Goal: Information Seeking & Learning: Learn about a topic

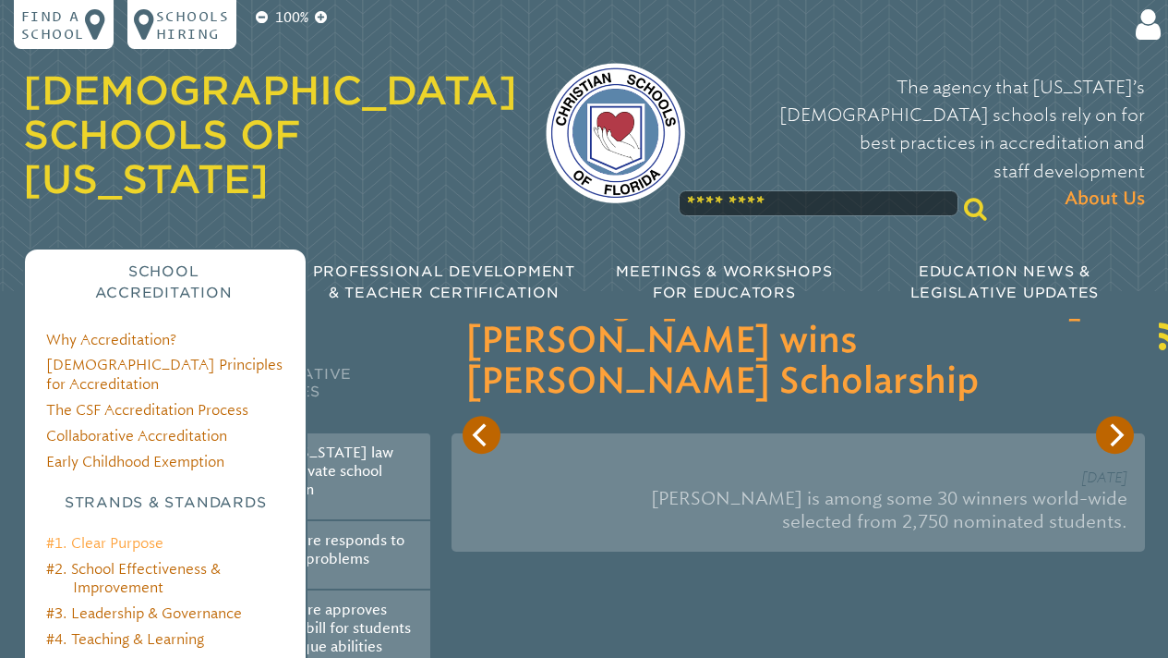
type input "**********"
click at [115, 534] on link "#1. Clear Purpose" at bounding box center [104, 543] width 117 height 18
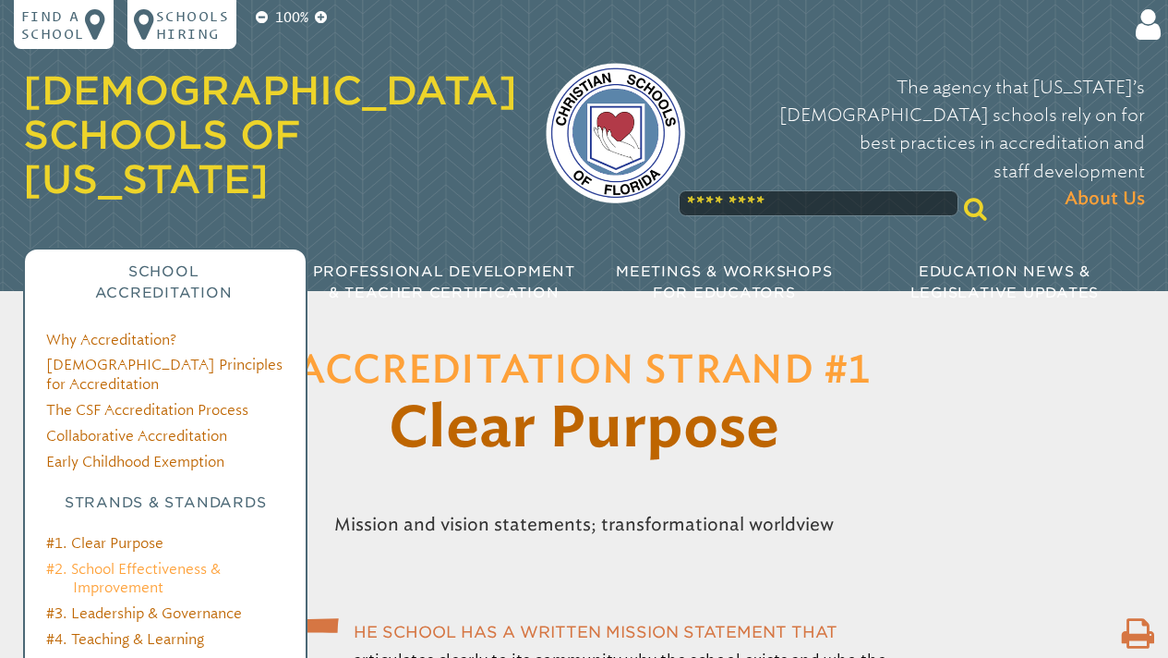
click at [137, 560] on link "#2. School Effectiveness & Improvement" at bounding box center [133, 578] width 175 height 36
click at [136, 560] on link "#2. School Effectiveness & Improvement" at bounding box center [133, 578] width 175 height 36
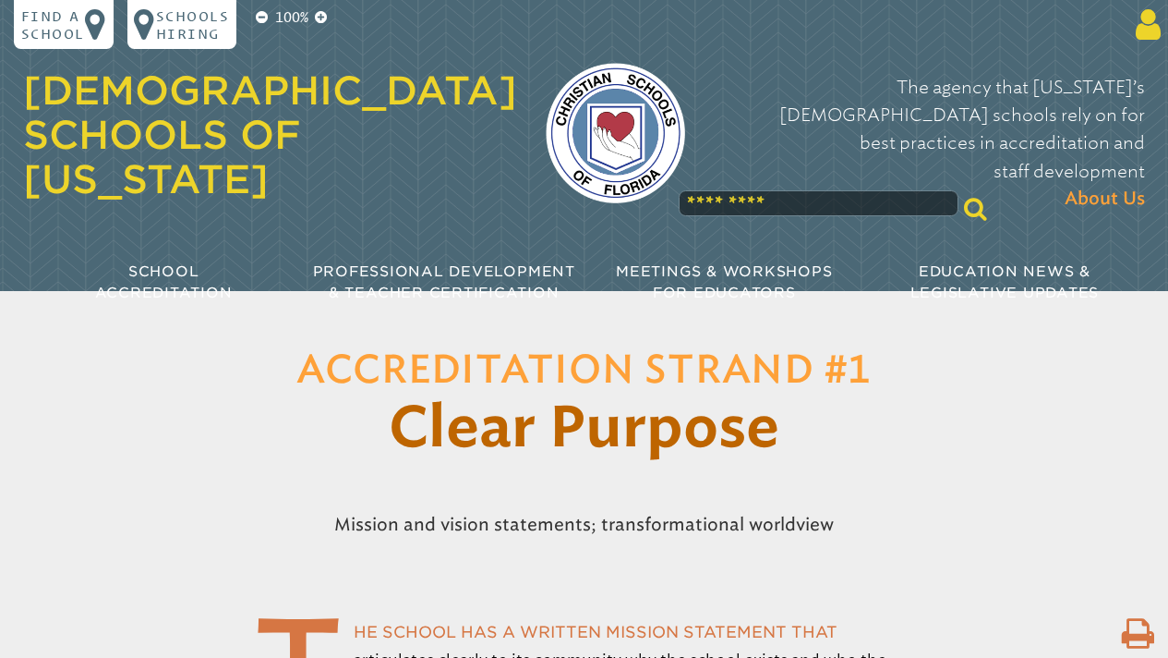
click at [1147, 30] on icon at bounding box center [1146, 24] width 32 height 35
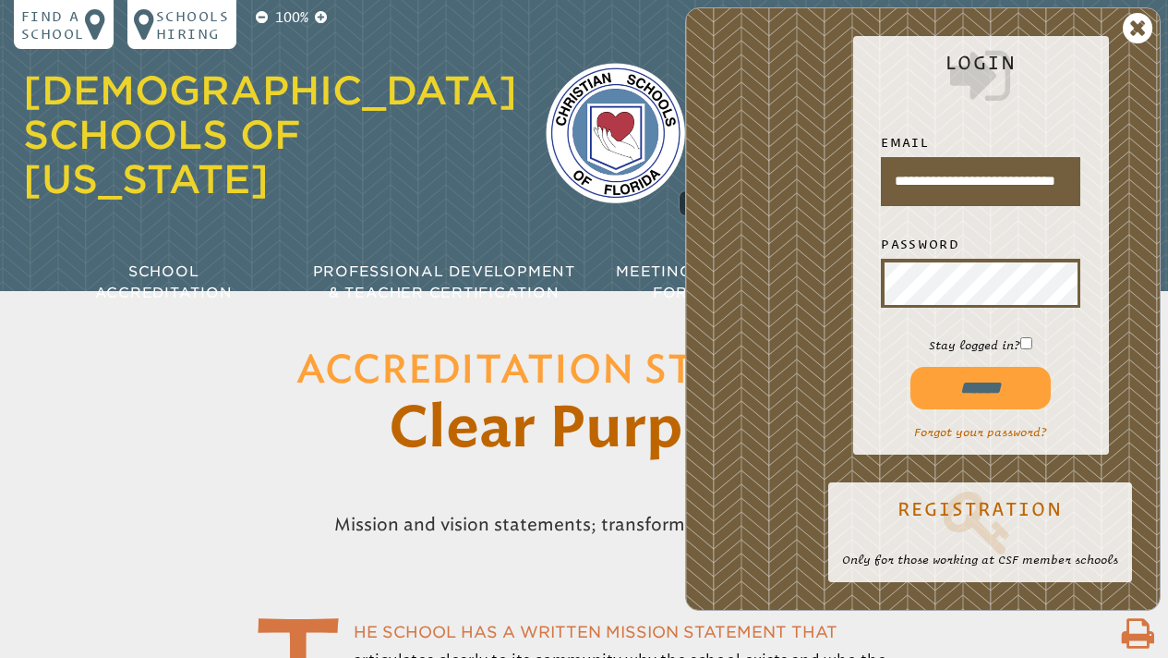
click at [979, 385] on input "******" at bounding box center [981, 388] width 140 height 42
type input "**********"
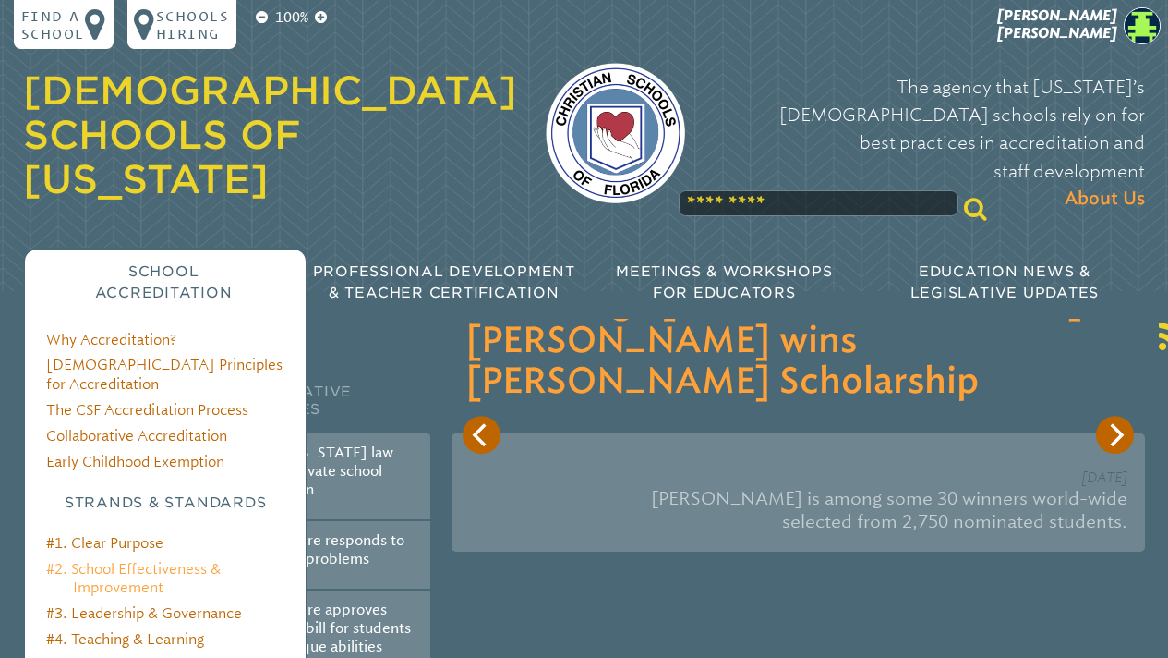
click at [96, 560] on link "#2. School Effectiveness & Improvement" at bounding box center [133, 578] width 175 height 36
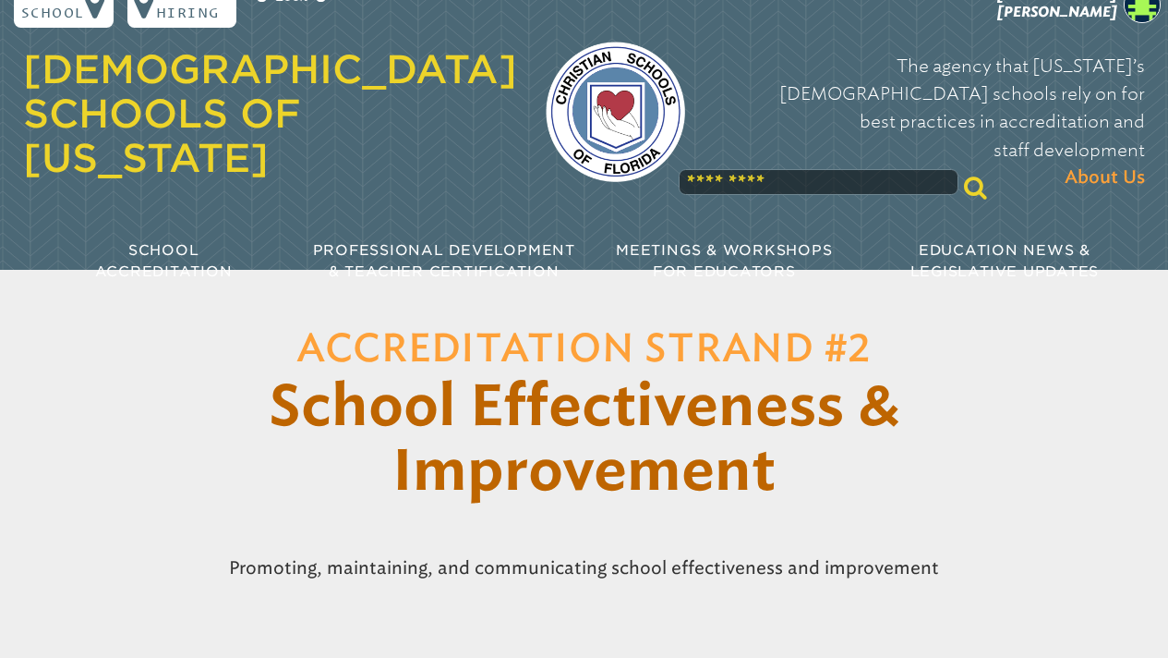
scroll to position [9, 0]
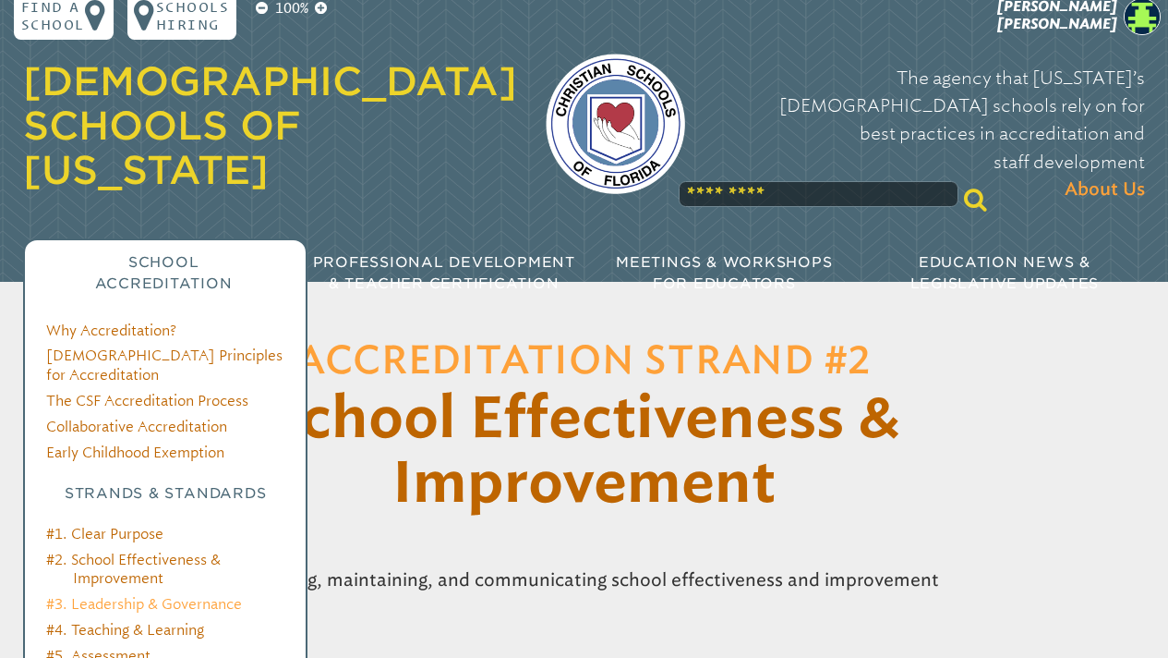
click at [109, 595] on link "#3. Leadership & Governance" at bounding box center [144, 604] width 196 height 18
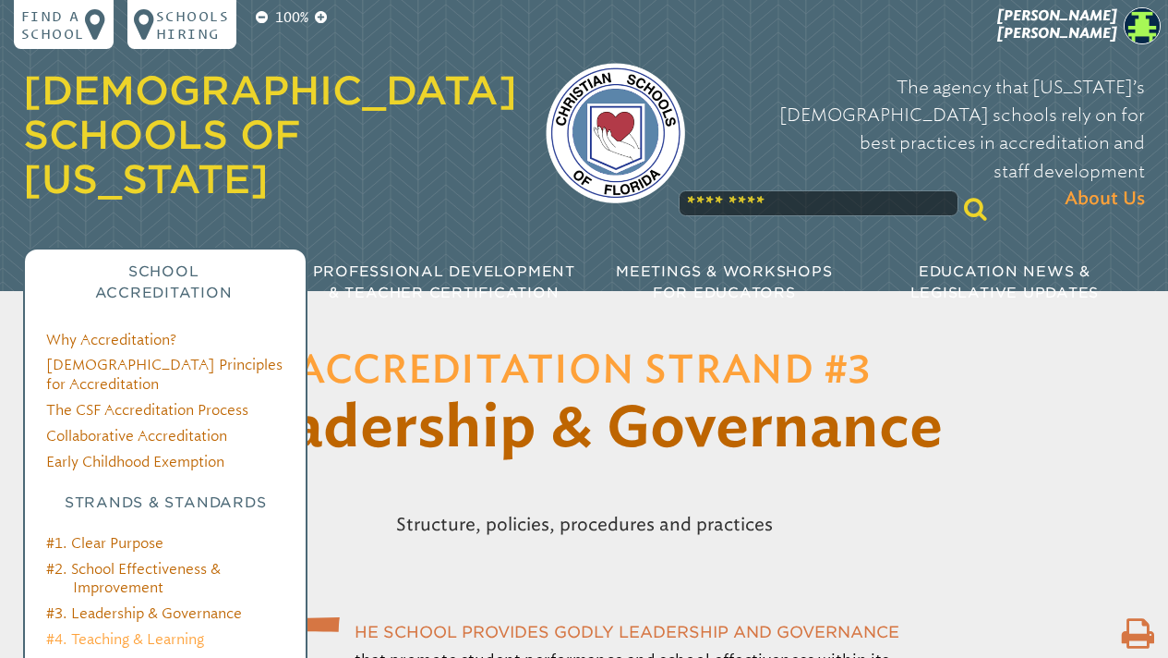
click at [114, 630] on link "#4. Teaching & Learning" at bounding box center [125, 639] width 158 height 18
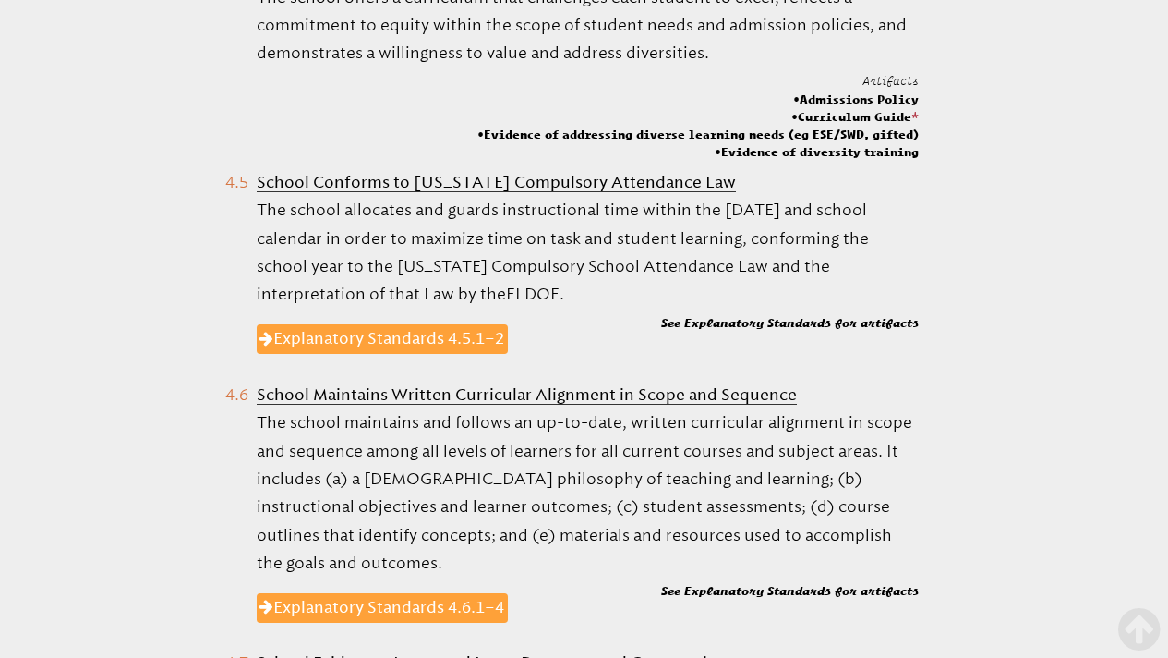
scroll to position [1725, 0]
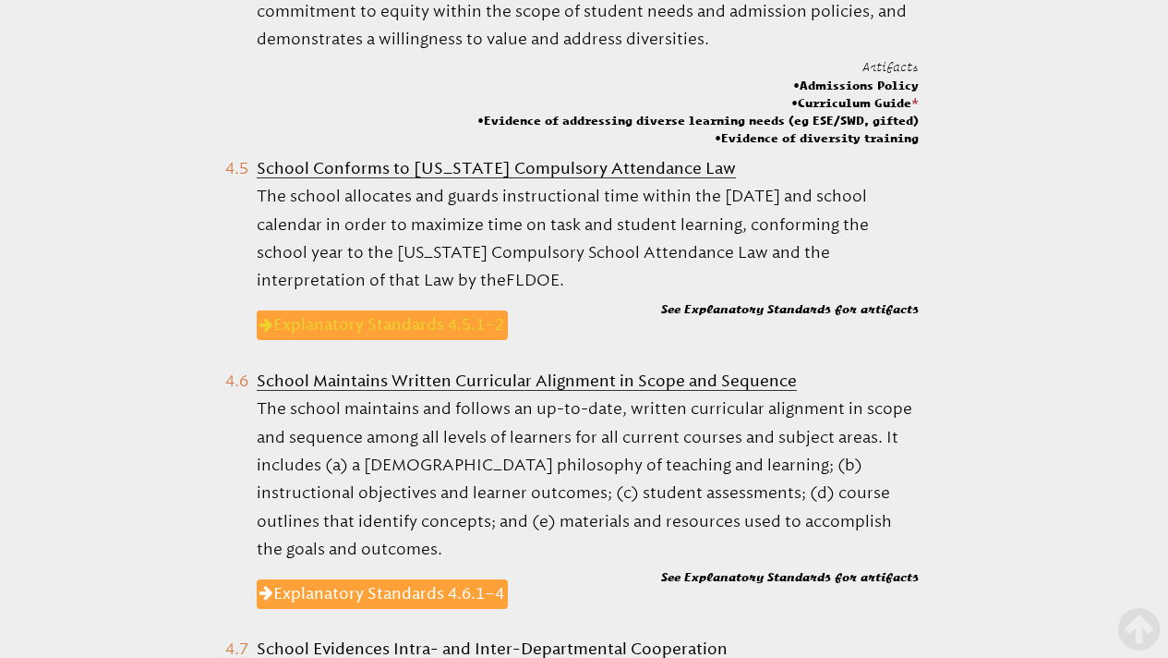
click at [401, 324] on link "Explanatory Standards 4.5.1–2" at bounding box center [383, 325] width 252 height 30
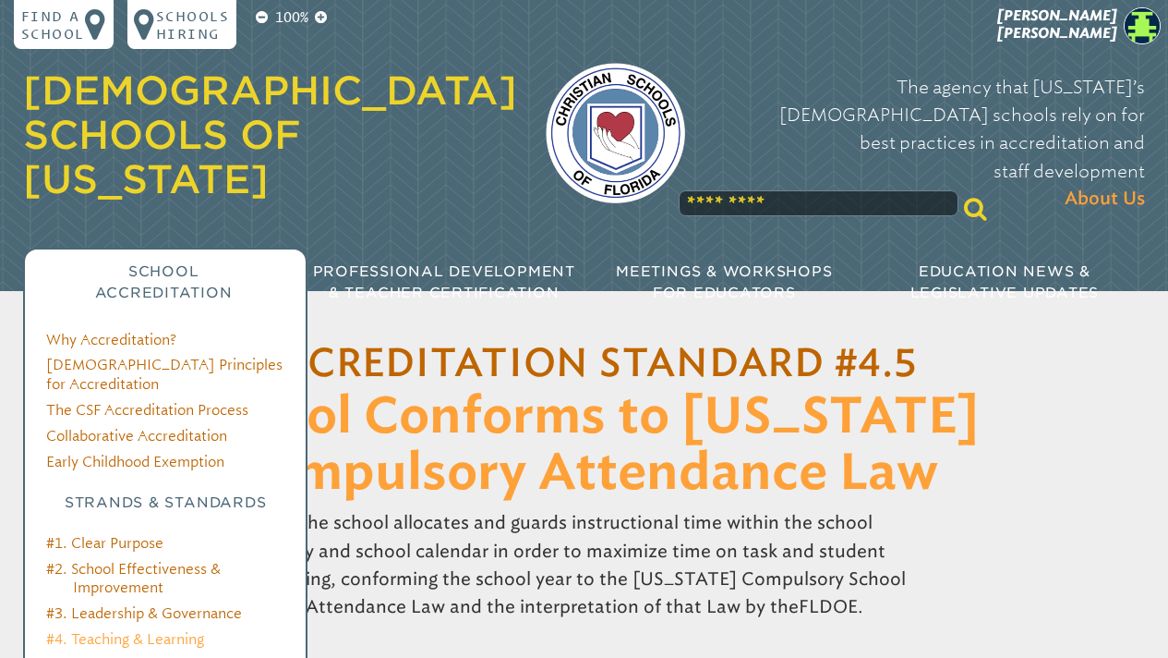
click at [128, 630] on link "#4. Teaching & Learning" at bounding box center [125, 639] width 158 height 18
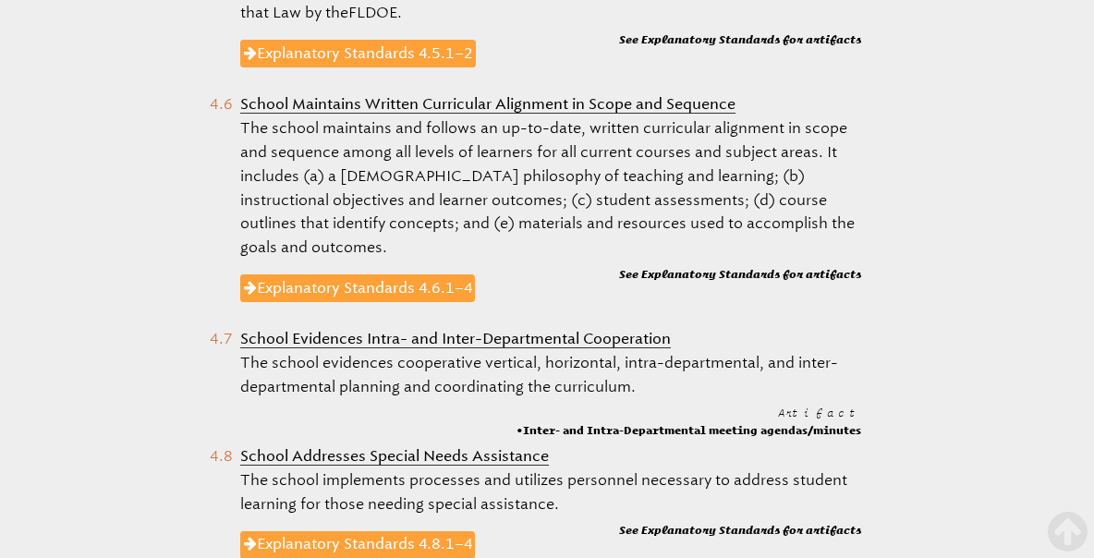
scroll to position [1795, 0]
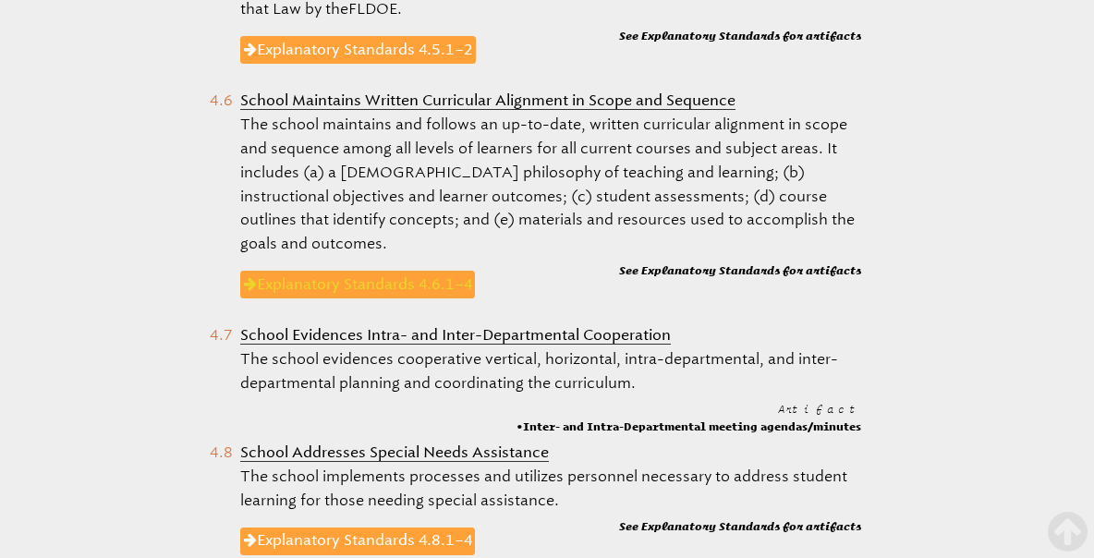
click at [383, 271] on link "Explanatory Standards 4.6.1–4" at bounding box center [357, 285] width 235 height 28
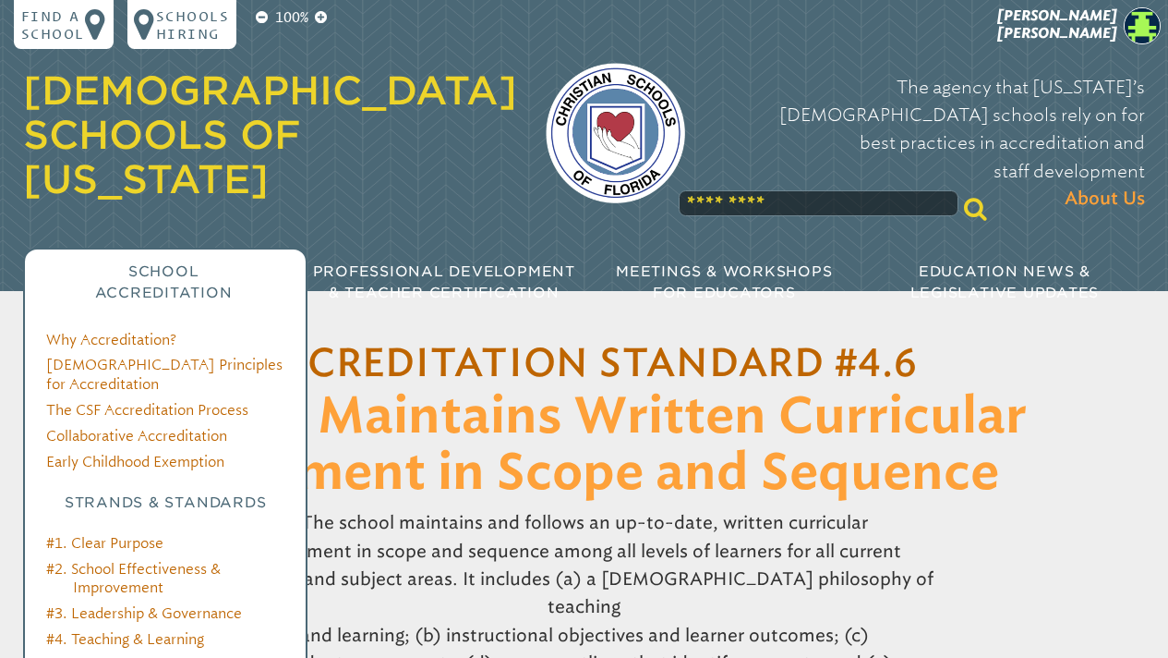
click at [117, 656] on link "#5. Assessment" at bounding box center [98, 665] width 104 height 18
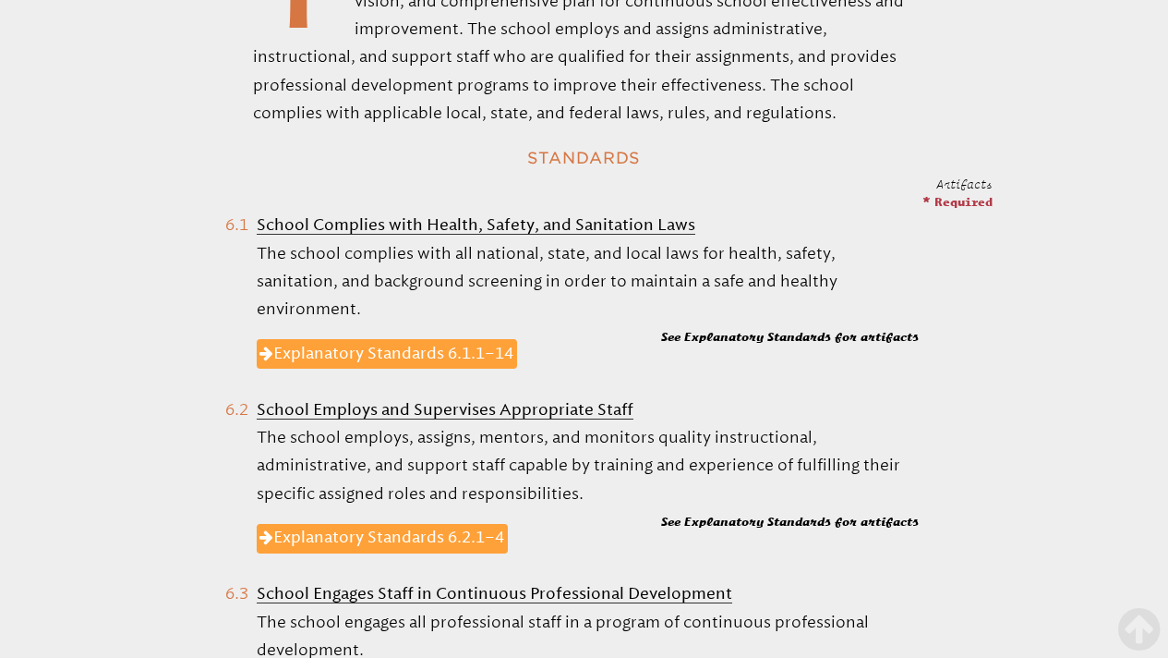
scroll to position [757, 0]
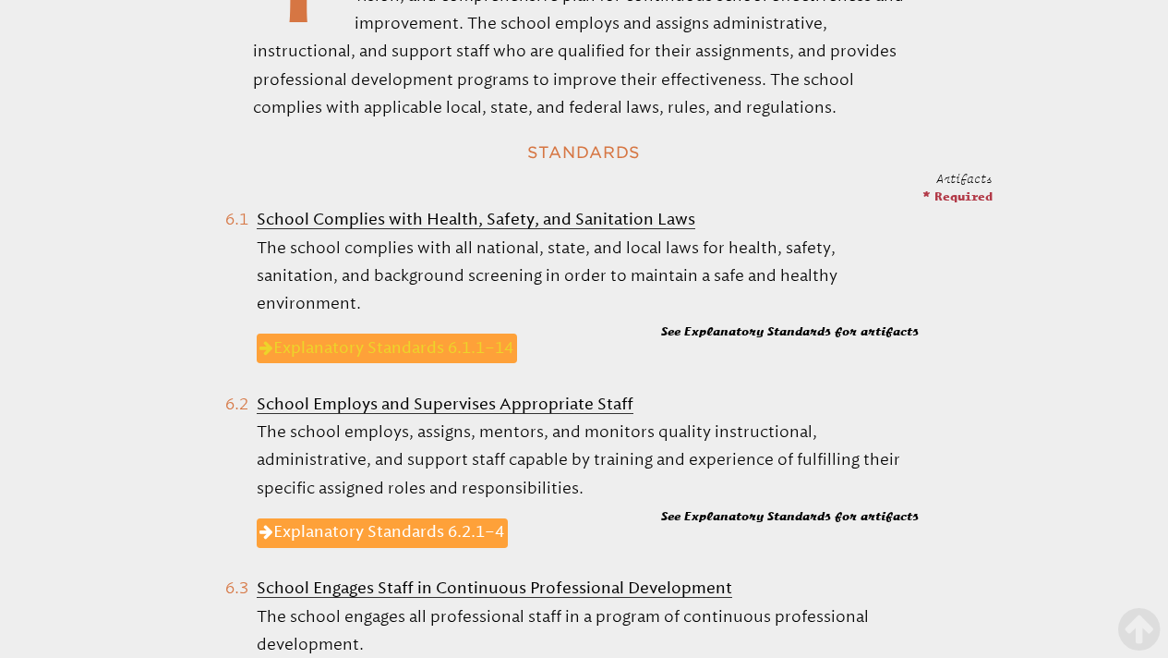
click at [371, 338] on link "Explanatory Standards 6.1.1–14" at bounding box center [387, 348] width 261 height 30
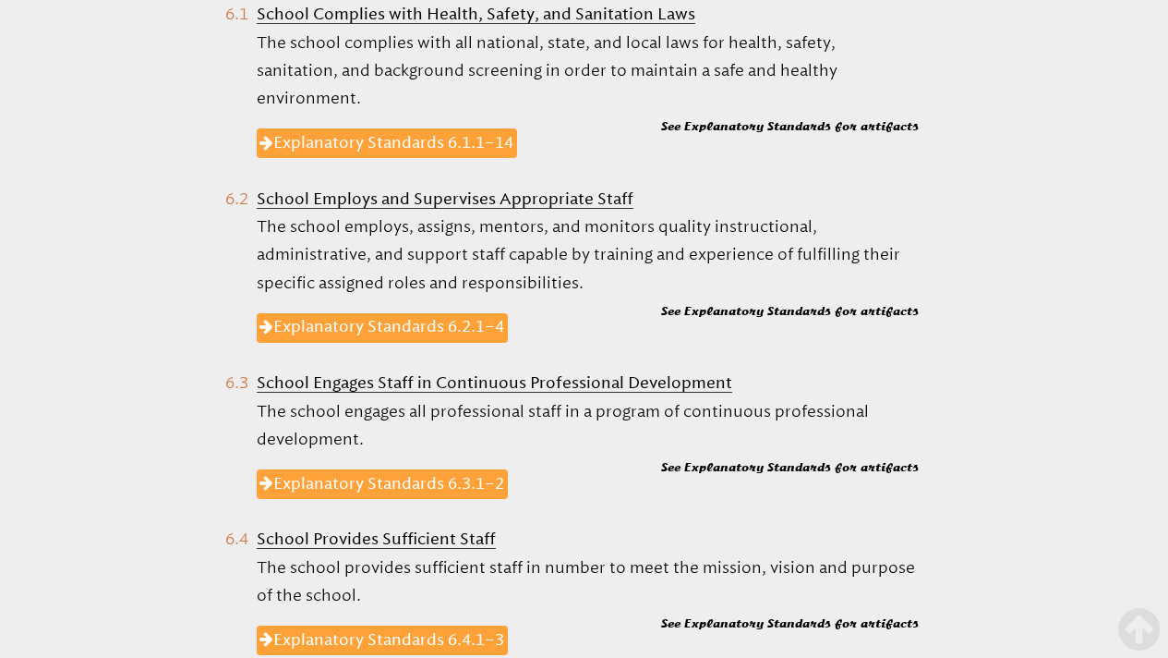
scroll to position [965, 0]
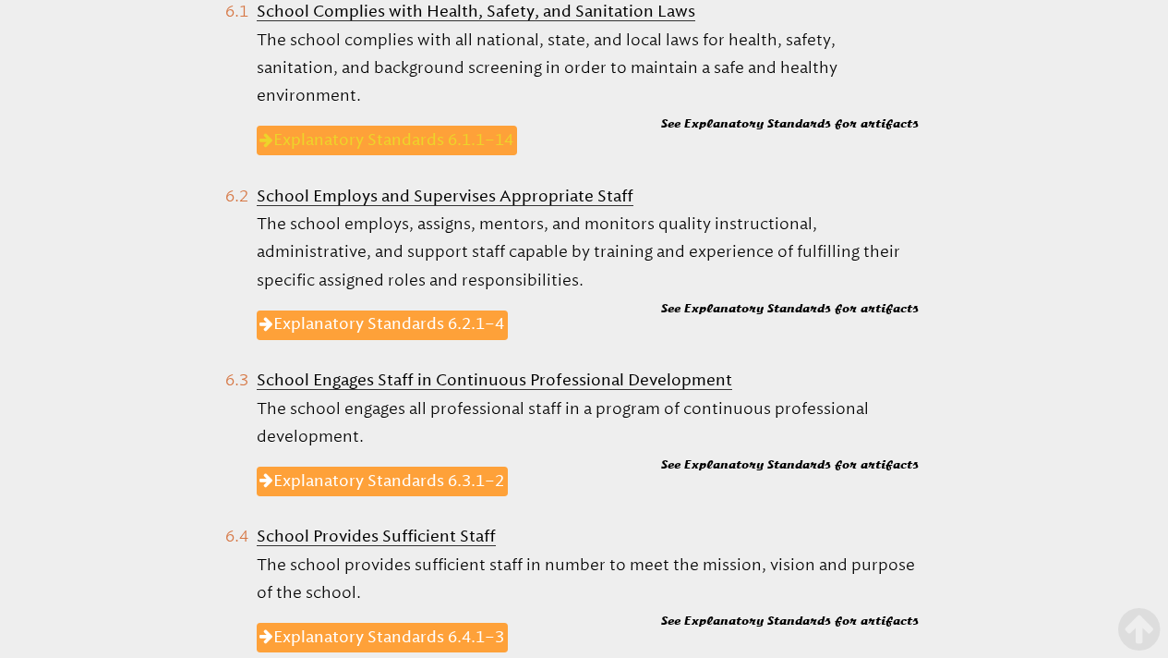
click at [417, 126] on link "Explanatory Standards 6.1.1–14" at bounding box center [387, 141] width 261 height 30
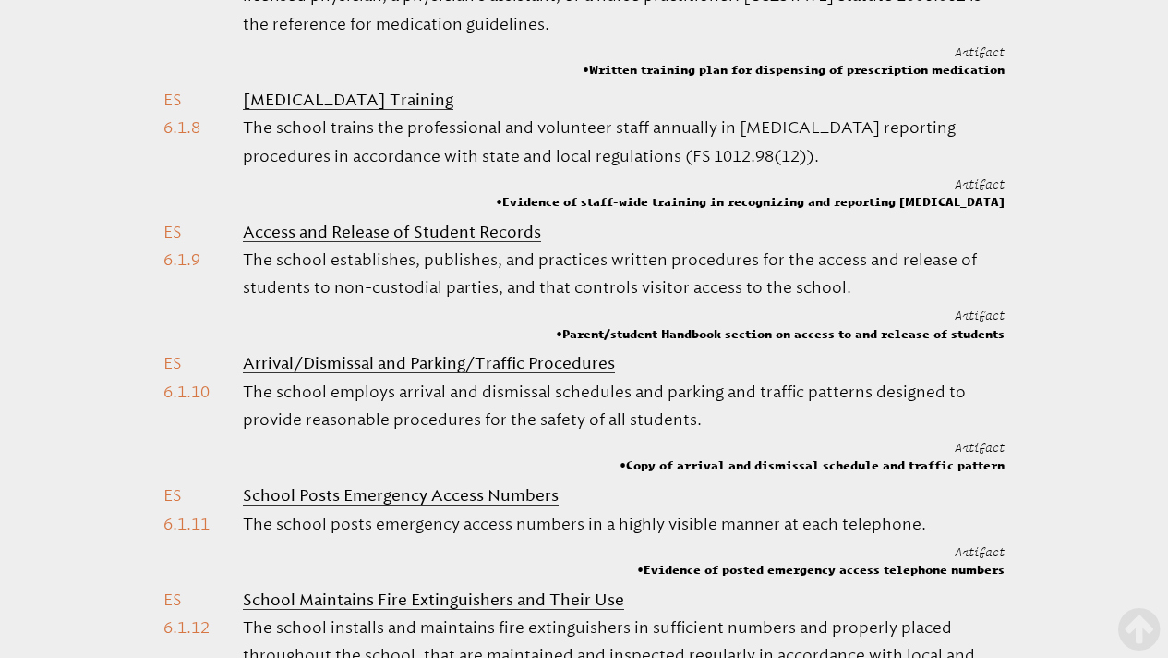
scroll to position [2186, 0]
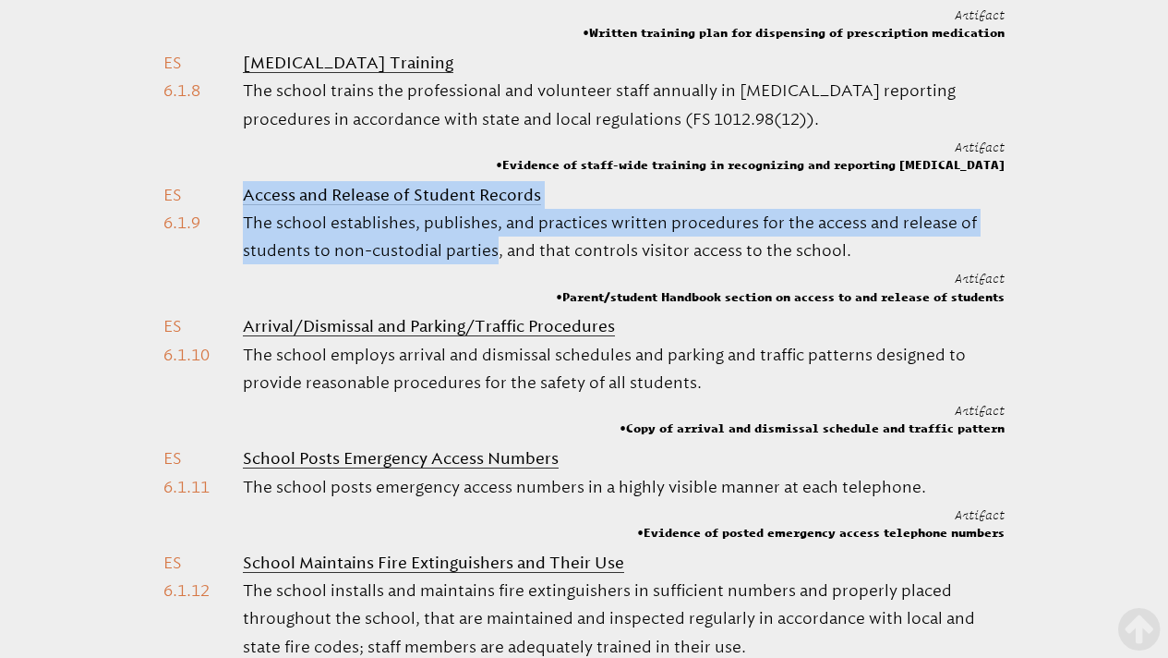
drag, startPoint x: 236, startPoint y: 192, endPoint x: 471, endPoint y: 264, distance: 245.4
click at [471, 264] on li "Access and Release of Student Records The school establishes, publishes, and pr…" at bounding box center [583, 243] width 841 height 125
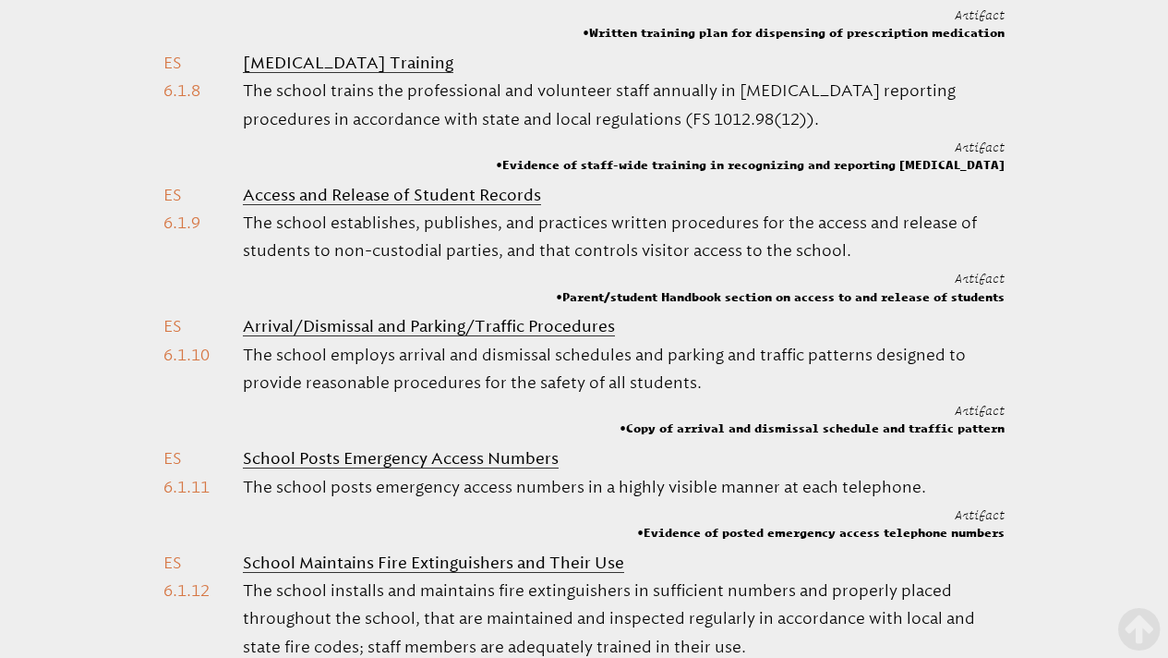
click at [469, 273] on li "Access and Release of Student Records The school establishes, publishes, and pr…" at bounding box center [583, 243] width 841 height 125
drag, startPoint x: 835, startPoint y: 268, endPoint x: 236, endPoint y: 196, distance: 602.8
click at [236, 196] on li "Access and Release of Student Records The school establishes, publishes, and pr…" at bounding box center [583, 243] width 841 height 125
copy li "Access and Release of Student Records The school establishes, publishes, and pr…"
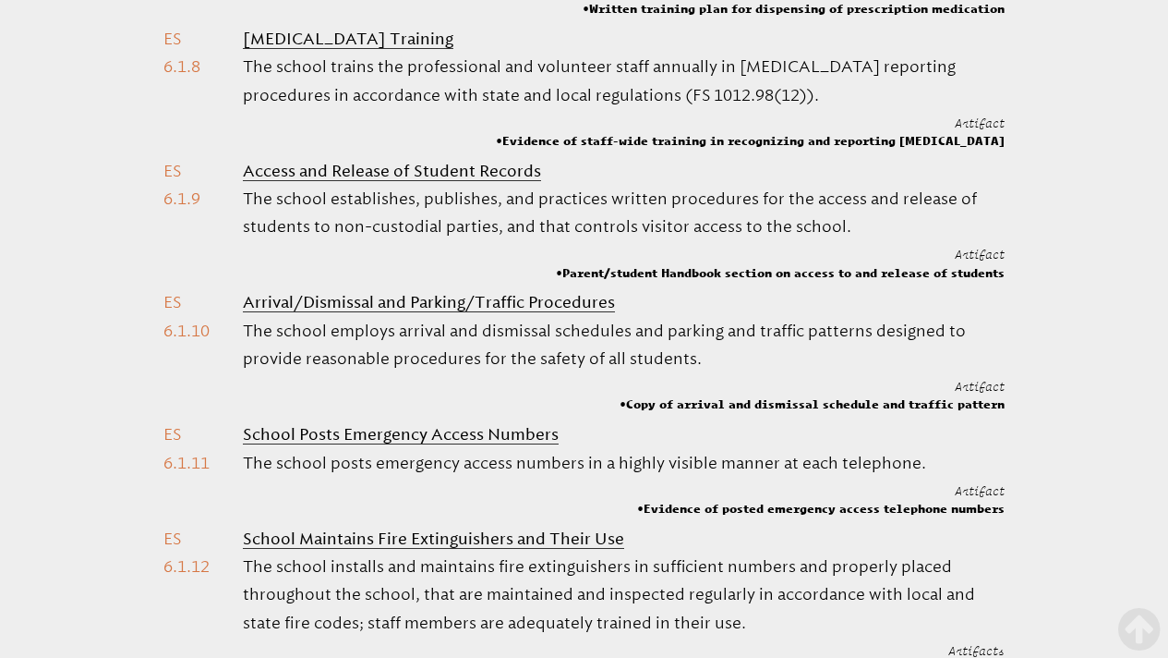
scroll to position [2303, 0]
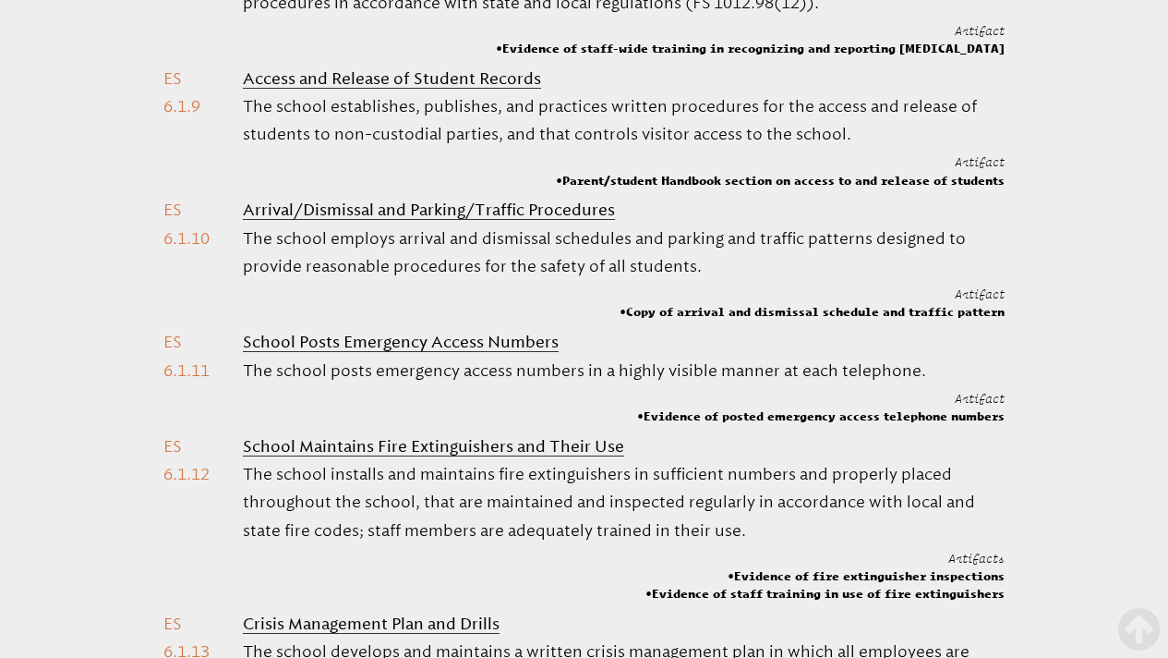
click at [1034, 162] on div "Artifacts * Required Communicable Disease Compliance (eg, OSHA) The school comp…" at bounding box center [584, 522] width 1168 height 4260
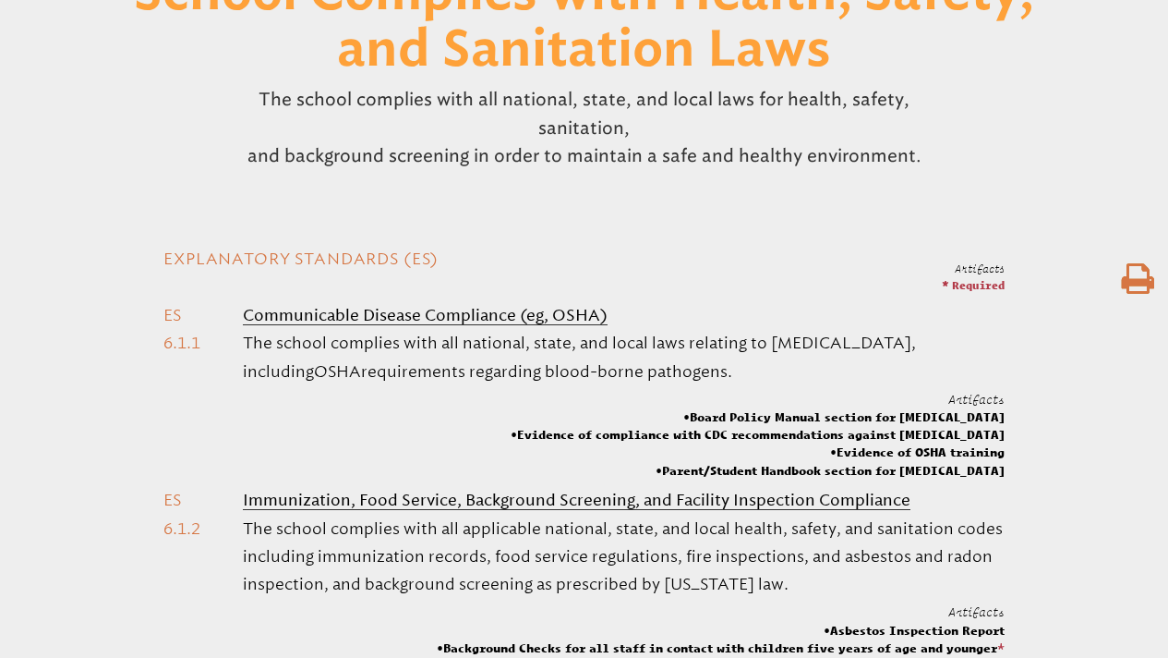
scroll to position [0, 0]
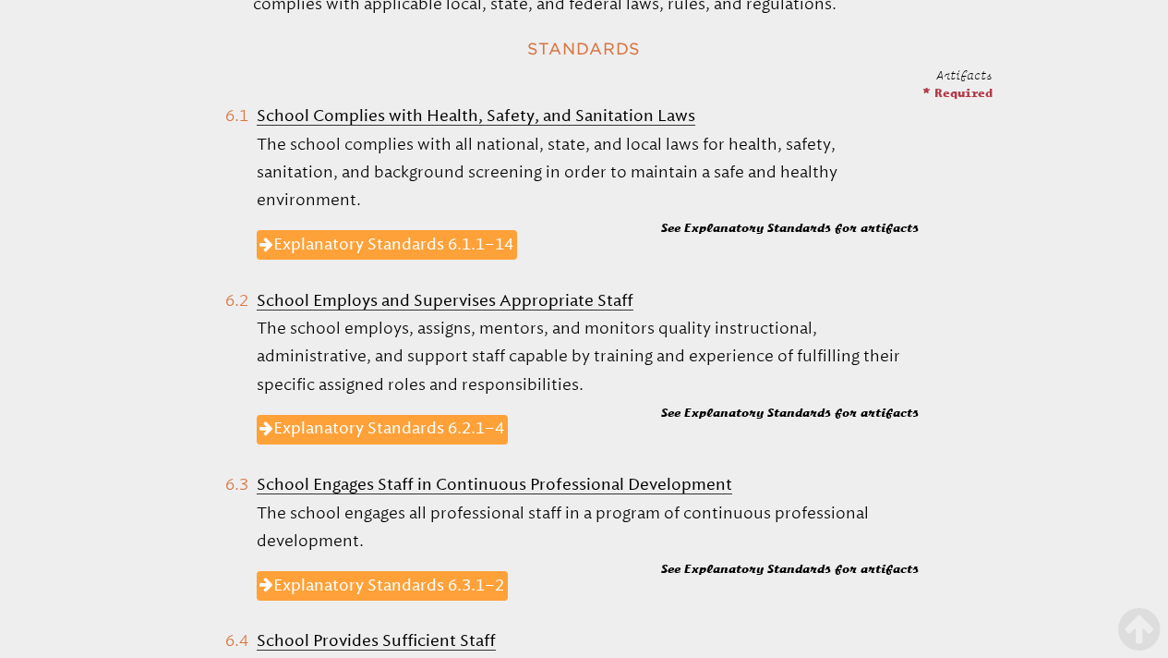
scroll to position [881, 0]
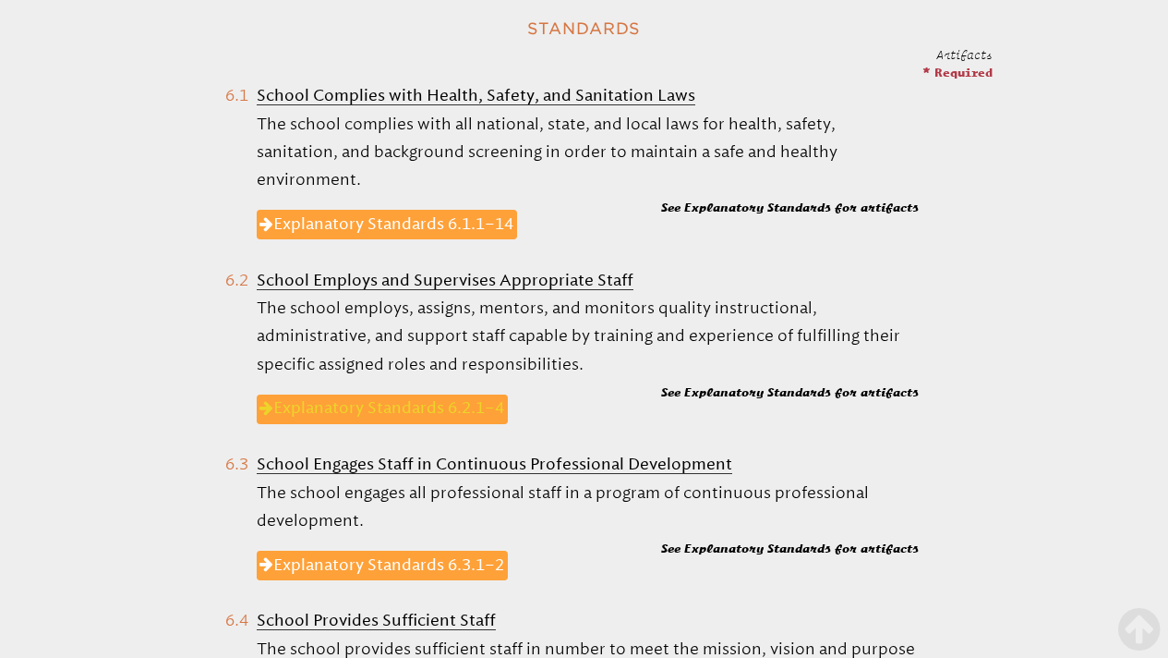
click at [417, 394] on link "Explanatory Standards 6.2.1–4" at bounding box center [383, 409] width 252 height 30
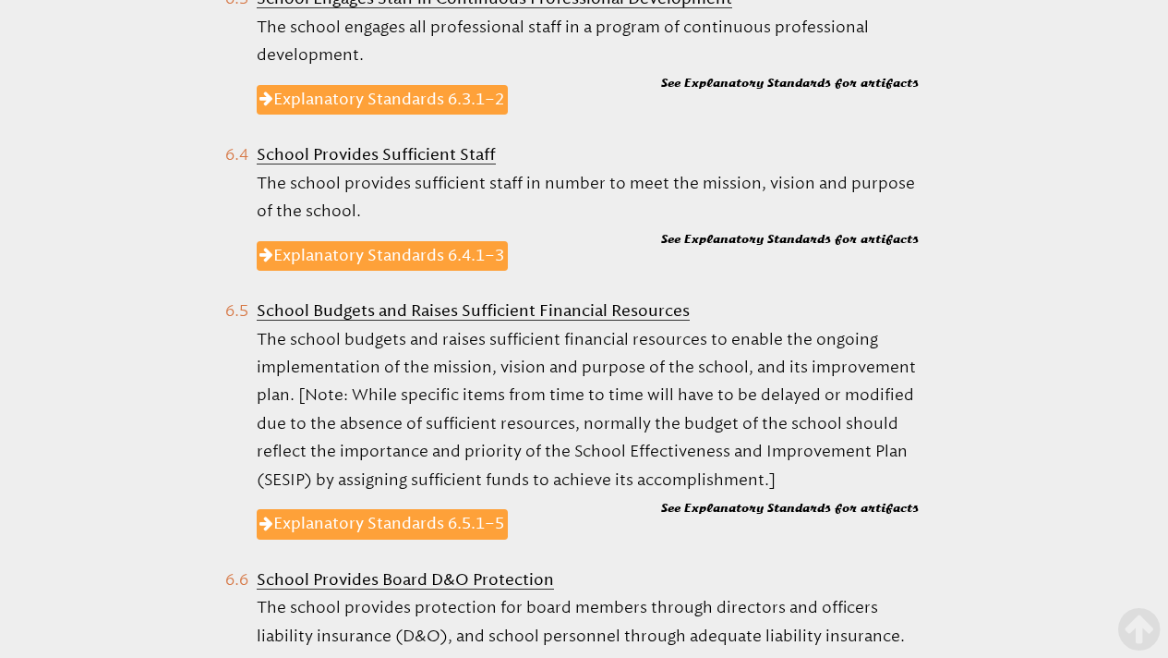
scroll to position [1260, 0]
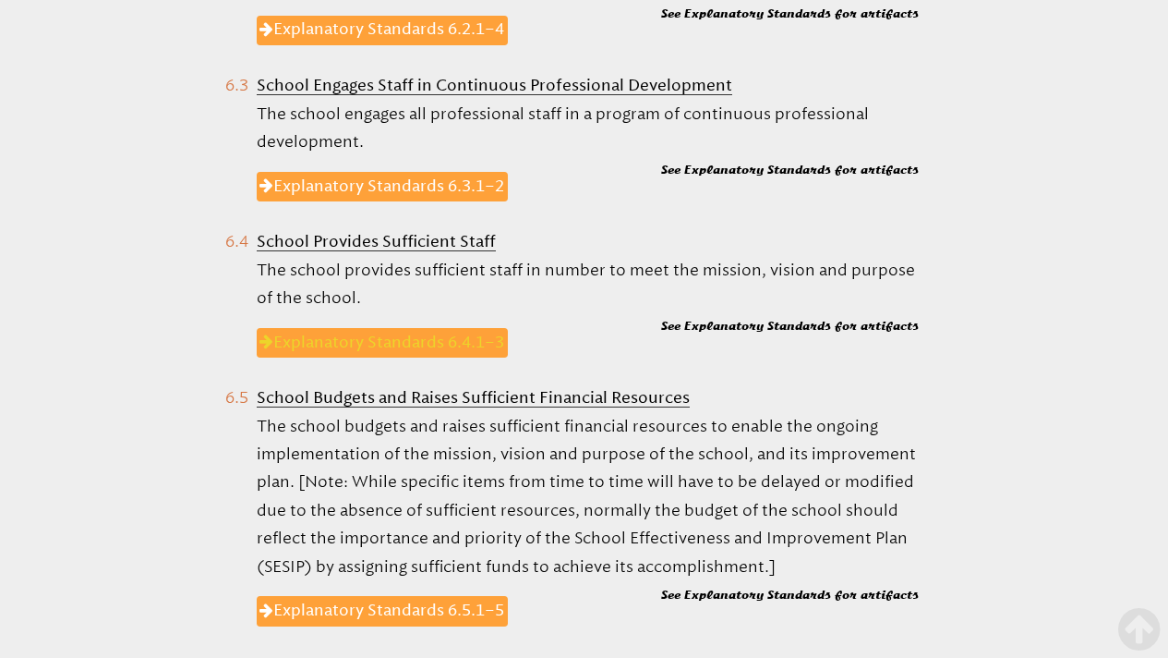
click at [444, 337] on link "Explanatory Standards 6.4.1–3" at bounding box center [383, 343] width 252 height 30
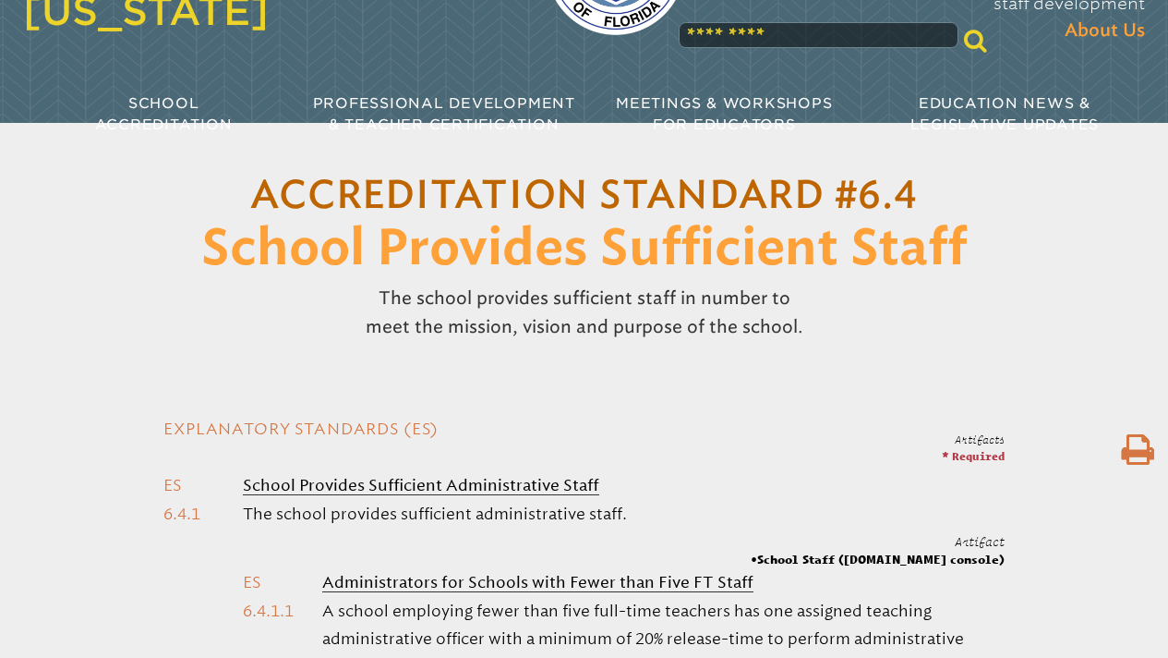
scroll to position [174, 0]
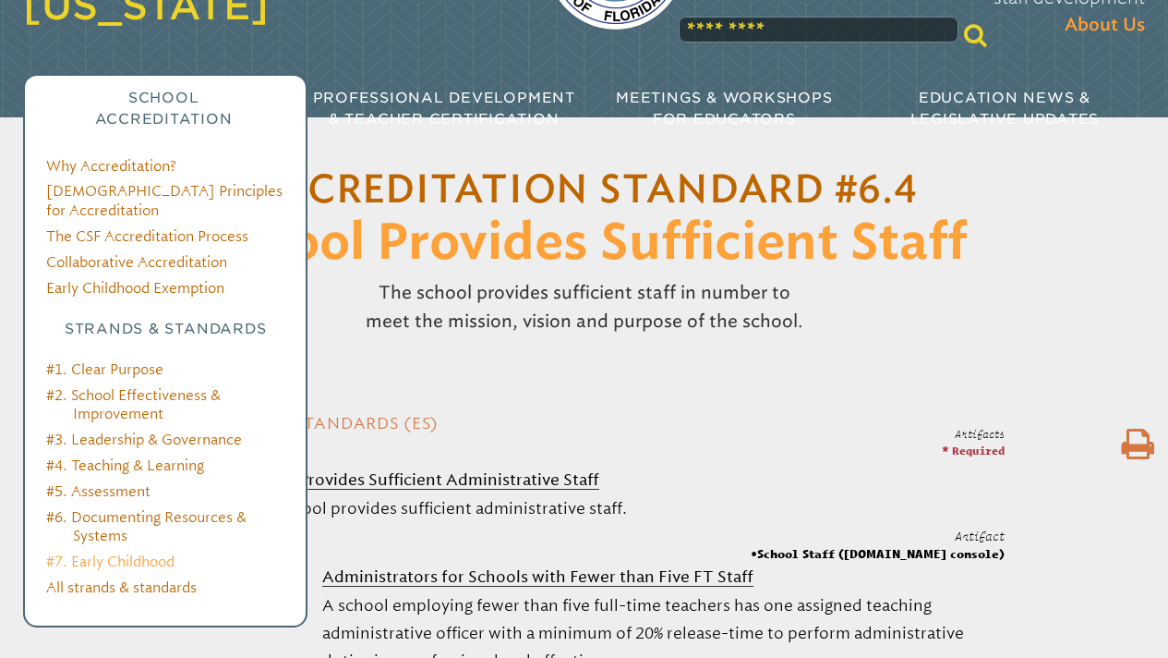
click at [96, 552] on link "#7. Early Childhood" at bounding box center [110, 561] width 128 height 18
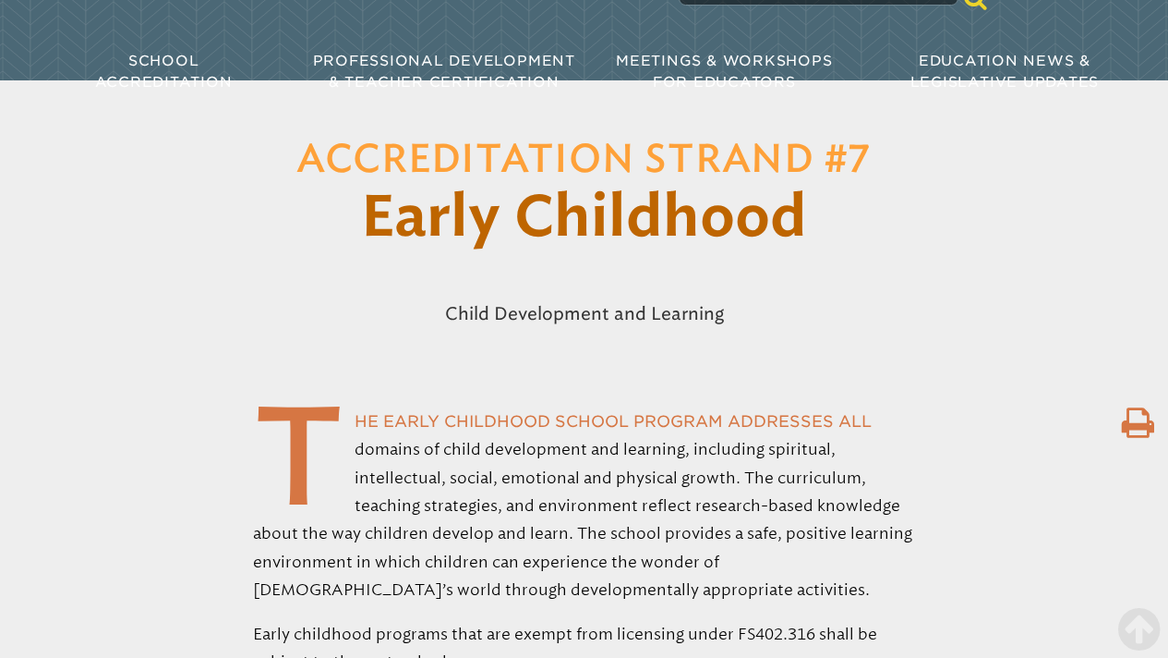
scroll to position [163, 0]
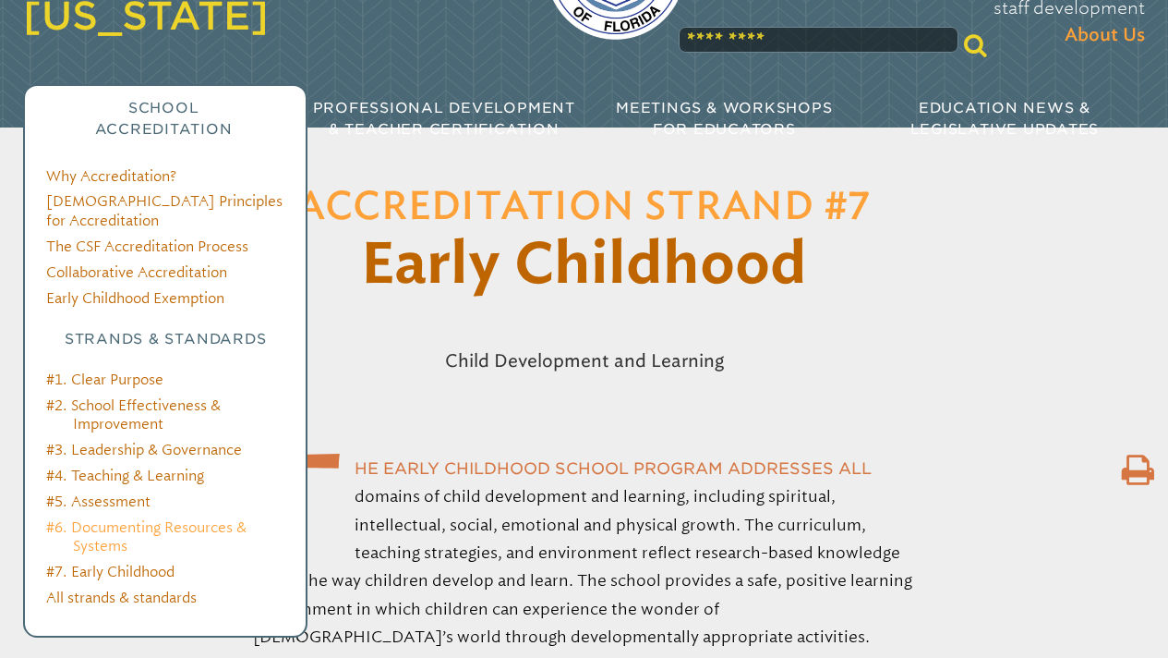
click at [131, 518] on link "#6. Documenting Resources & Systems" at bounding box center [146, 536] width 200 height 36
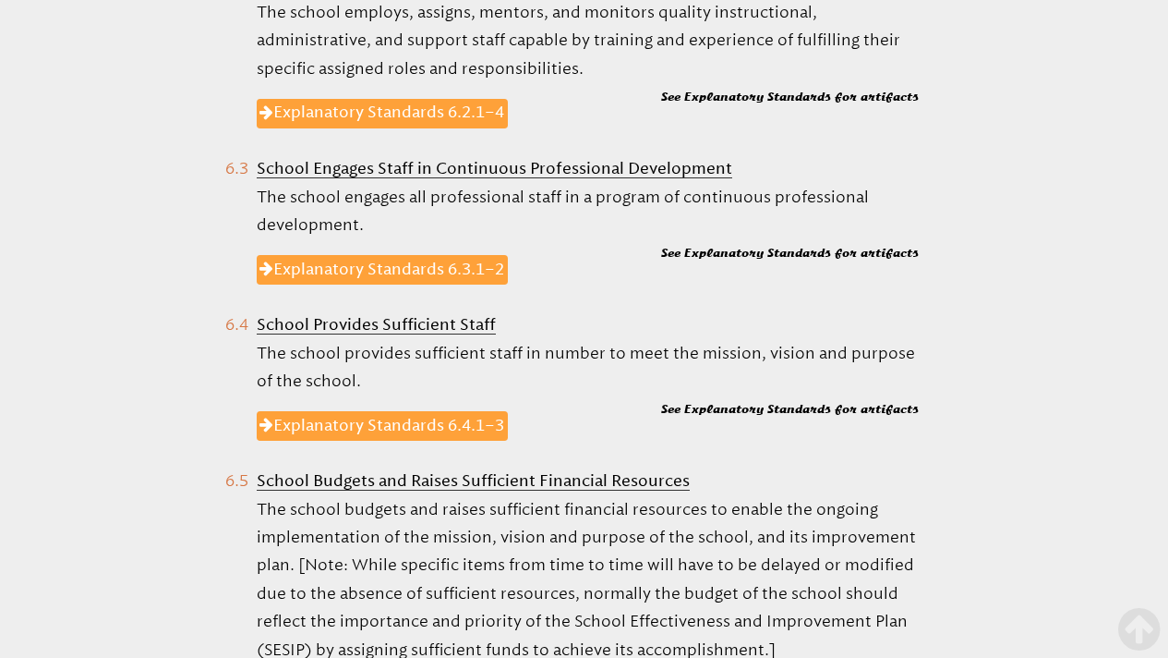
scroll to position [1180, 0]
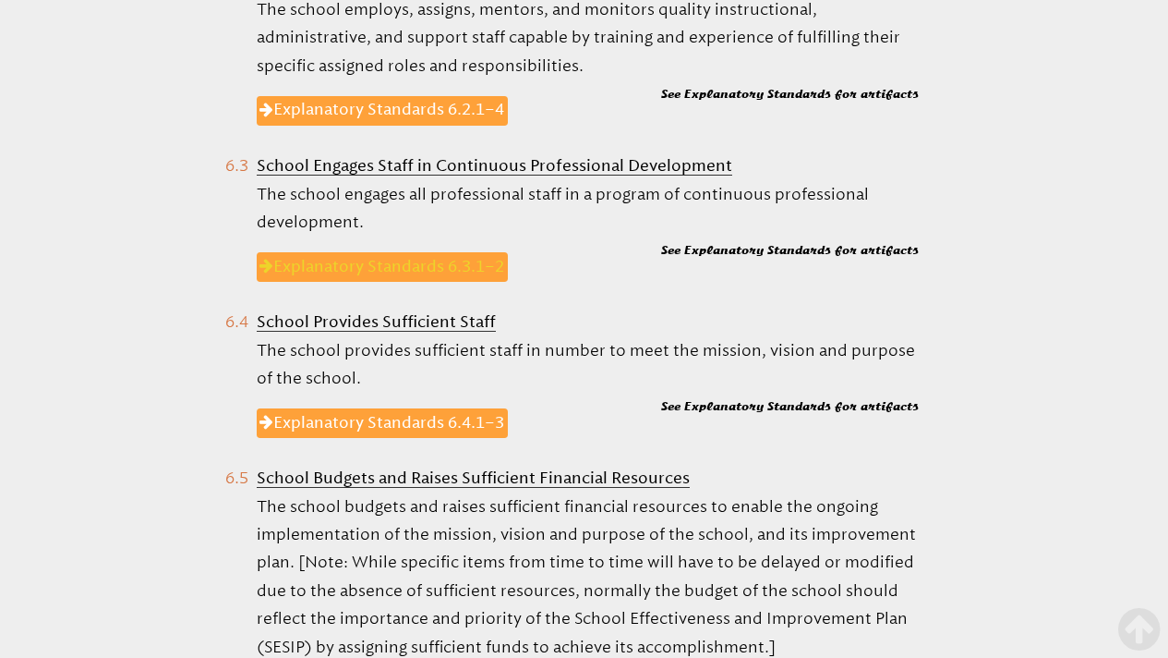
click at [437, 255] on link "Explanatory Standards 6.3.1–2" at bounding box center [383, 267] width 252 height 30
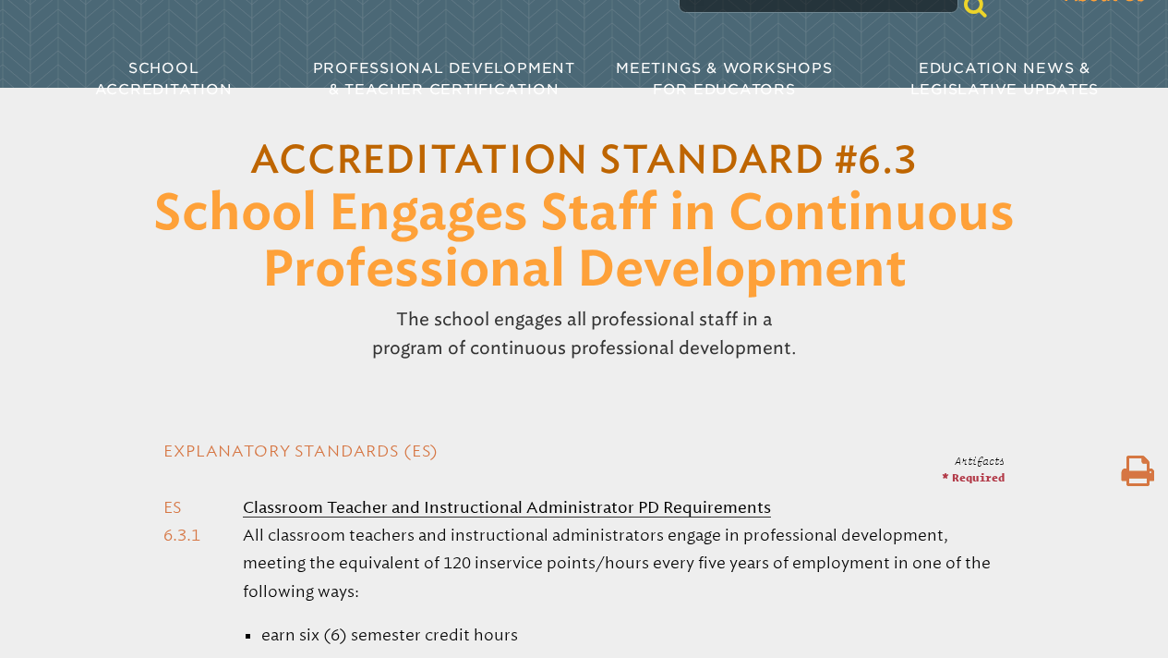
scroll to position [210, 0]
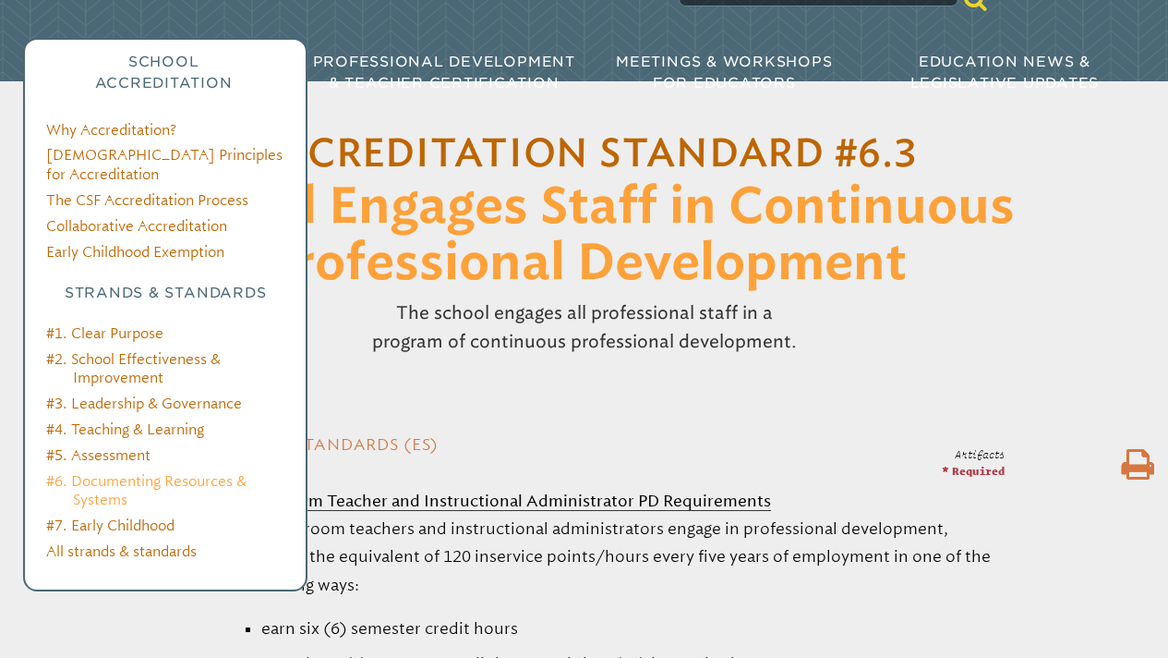
click at [120, 472] on link "#6. Documenting Resources & Systems" at bounding box center [146, 490] width 200 height 36
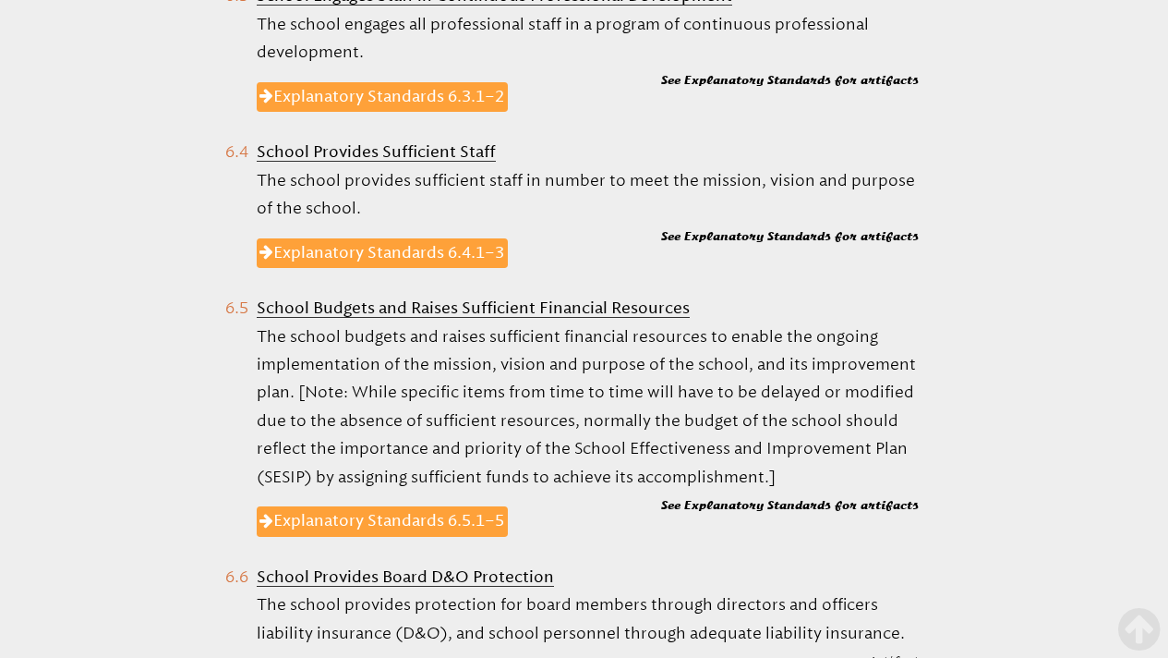
scroll to position [1347, 0]
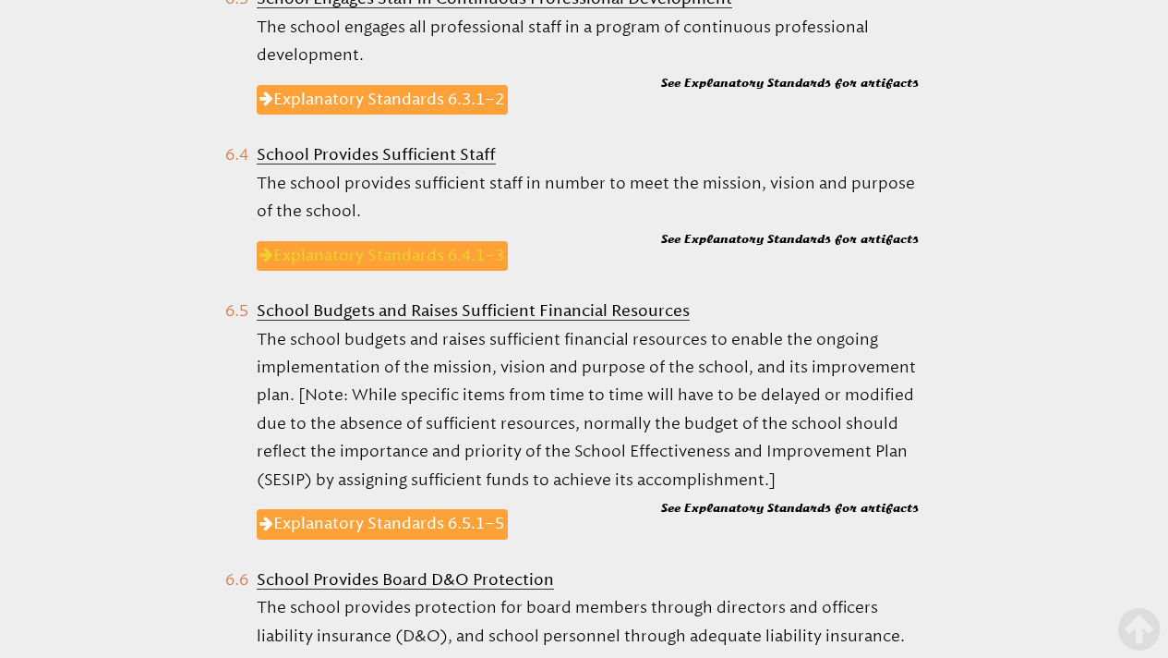
click at [440, 245] on link "Explanatory Standards 6.4.1–3" at bounding box center [383, 256] width 252 height 30
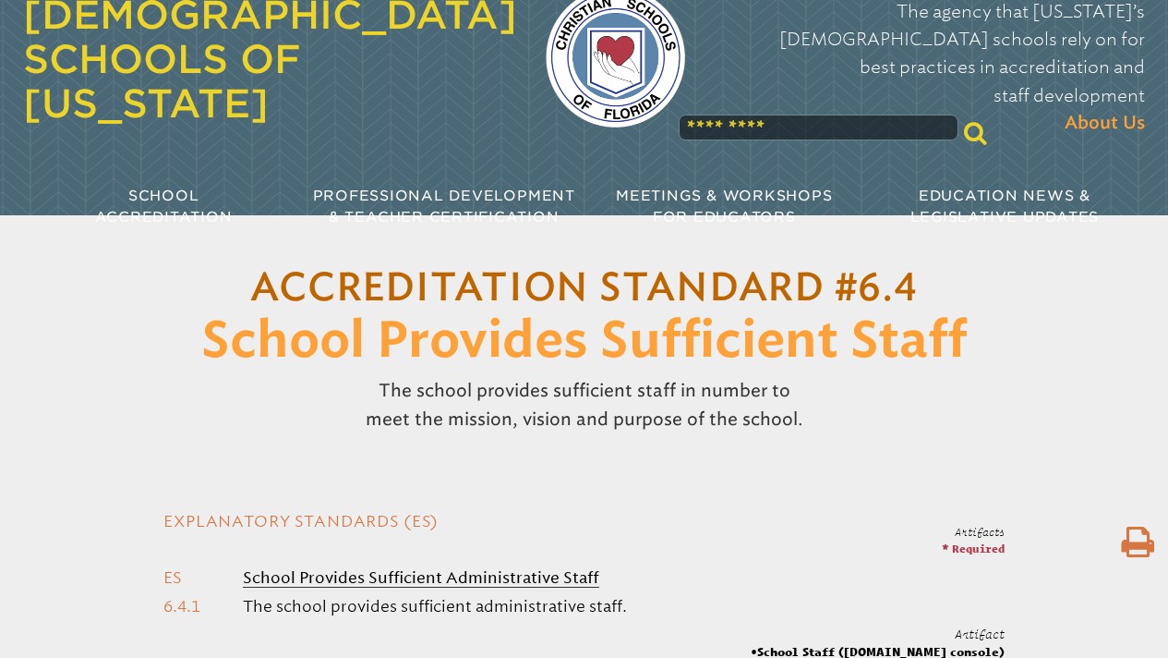
scroll to position [78, 0]
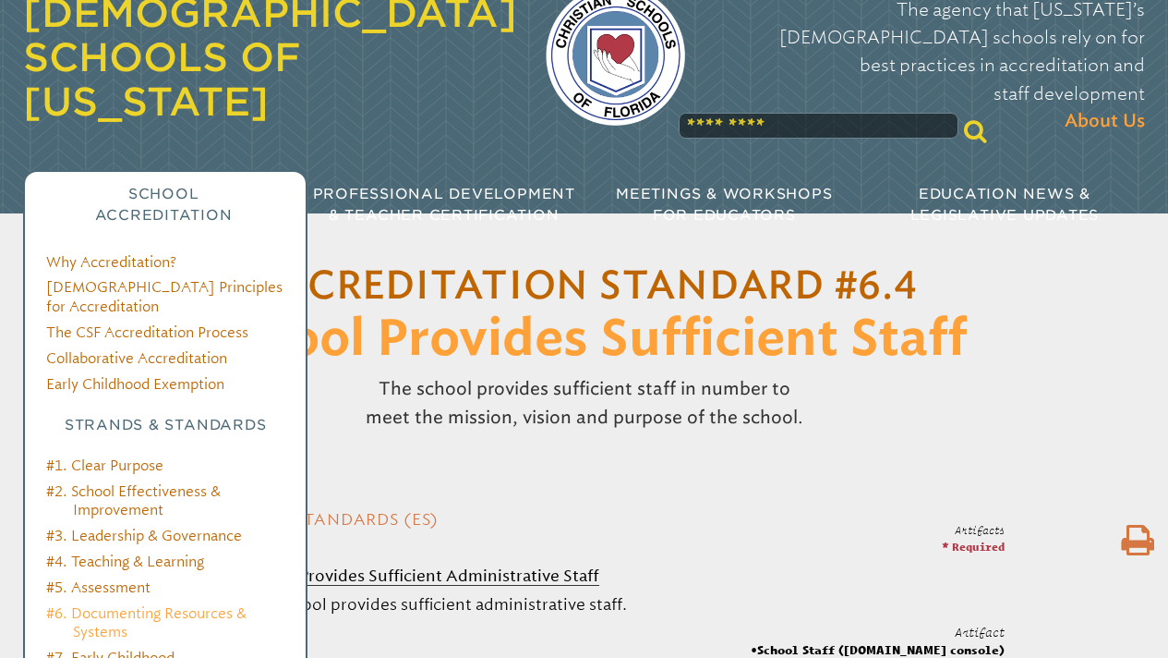
click at [139, 604] on link "#6. Documenting Resources & Systems" at bounding box center [146, 622] width 200 height 36
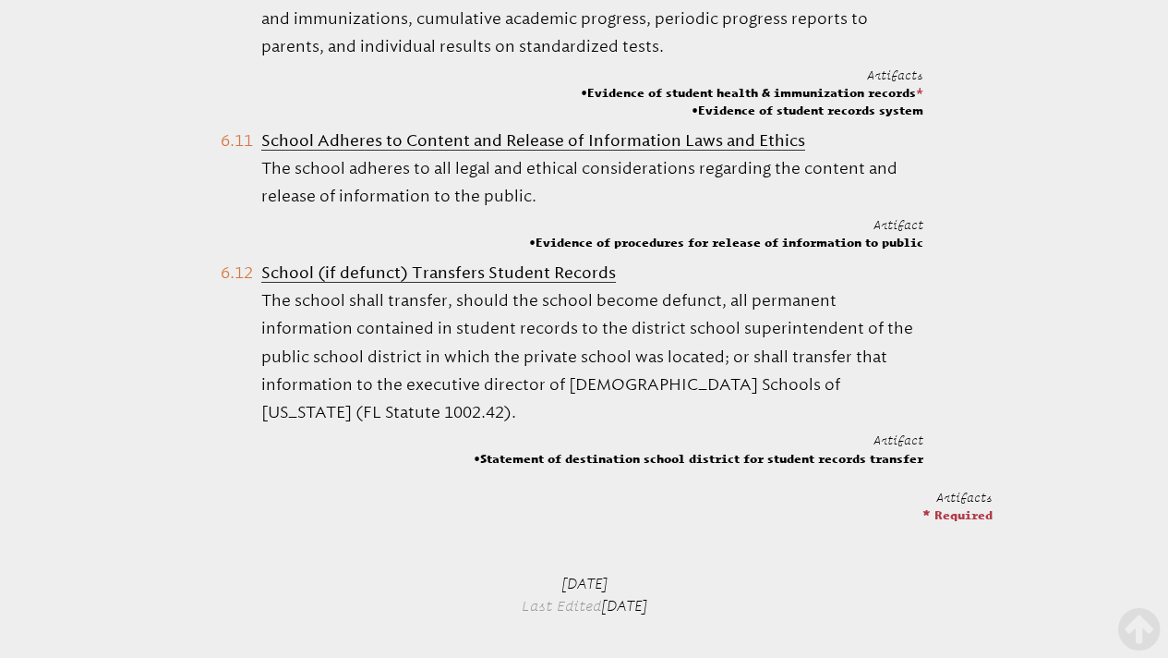
scroll to position [2882, 0]
